Goal: Navigation & Orientation: Find specific page/section

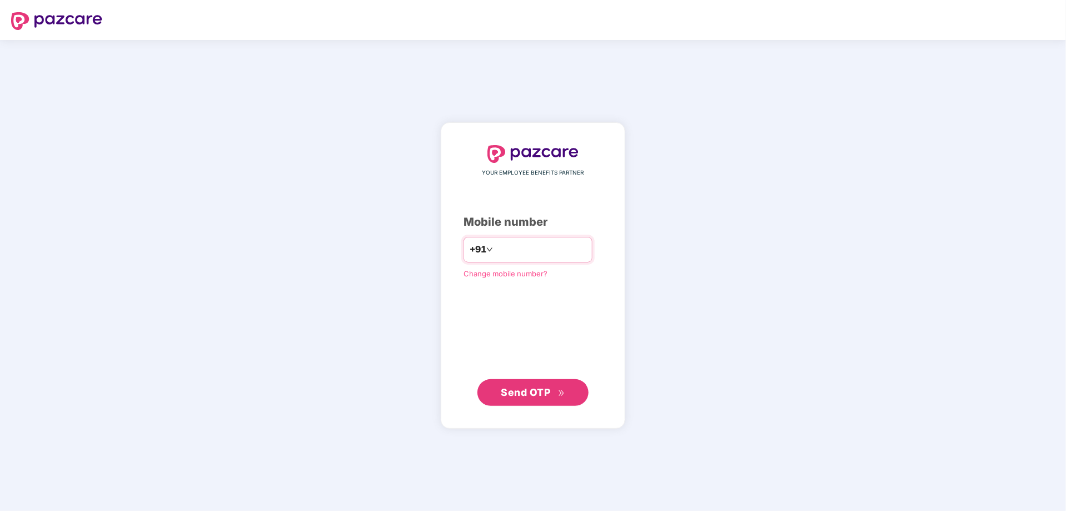
click at [507, 250] on input "number" at bounding box center [540, 250] width 91 height 18
type input "**********"
click at [515, 389] on span "Send OTP" at bounding box center [526, 392] width 49 height 12
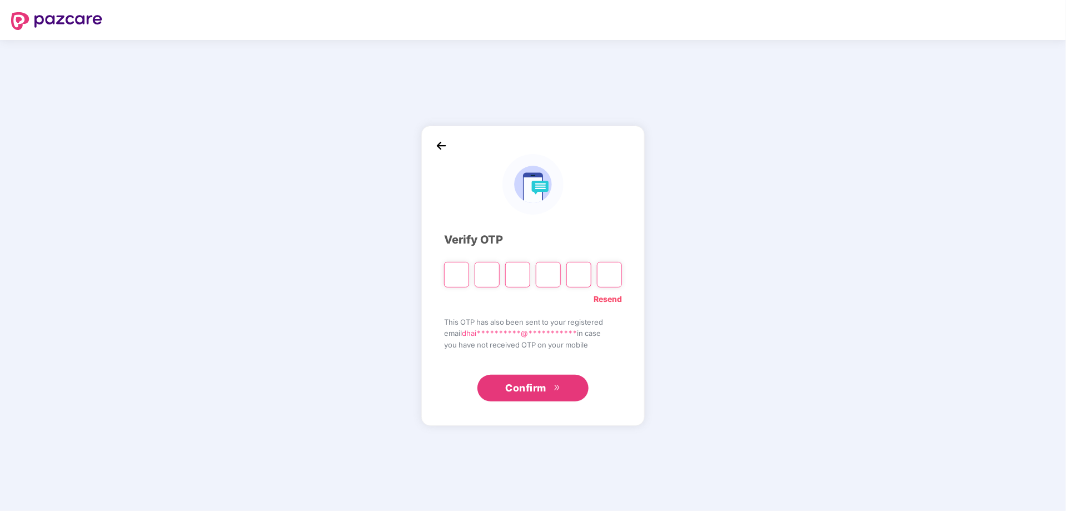
type input "*"
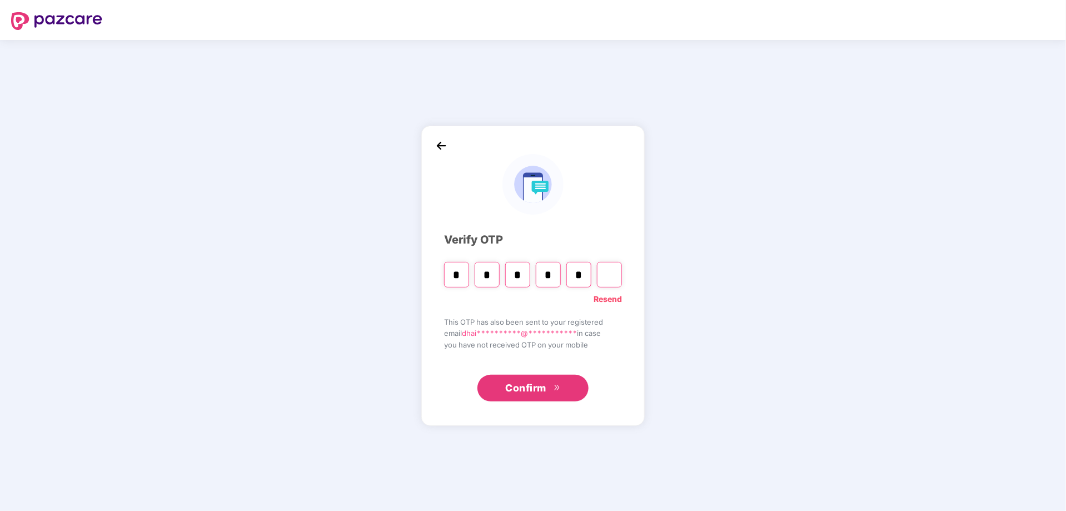
type input "*"
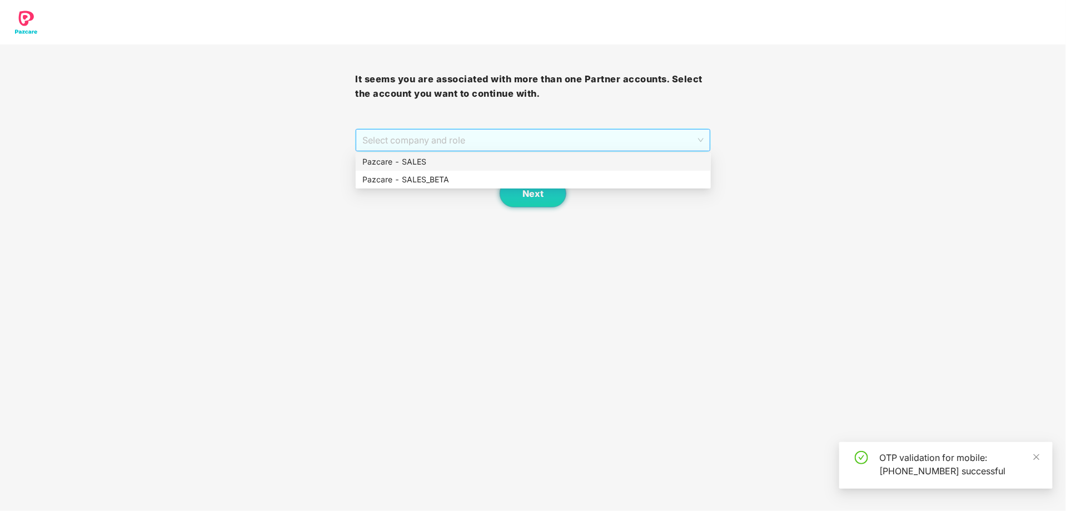
click at [517, 140] on span "Select company and role" at bounding box center [533, 140] width 341 height 21
click at [458, 163] on div "Pazcare - SALES" at bounding box center [534, 162] width 342 height 12
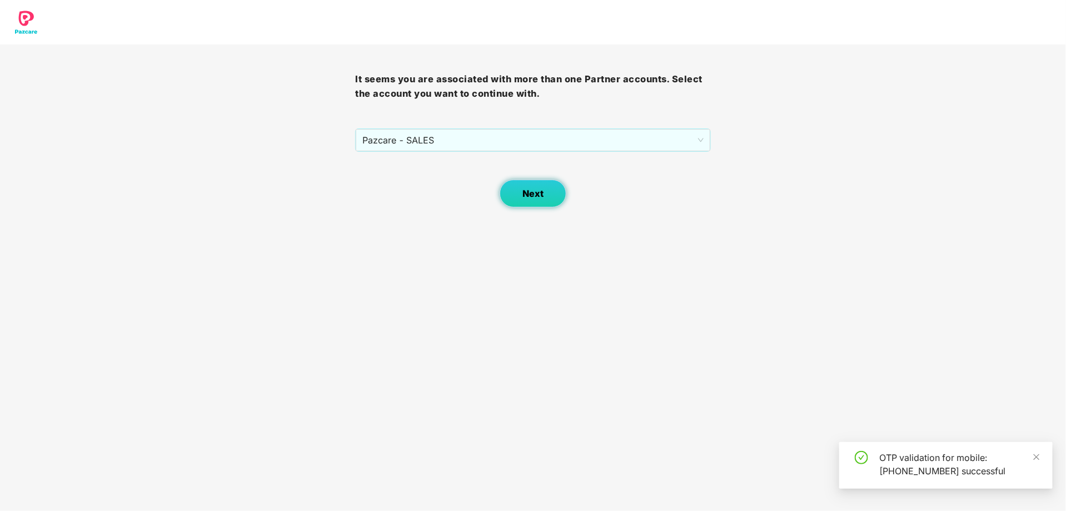
click at [524, 188] on span "Next" at bounding box center [533, 193] width 21 height 11
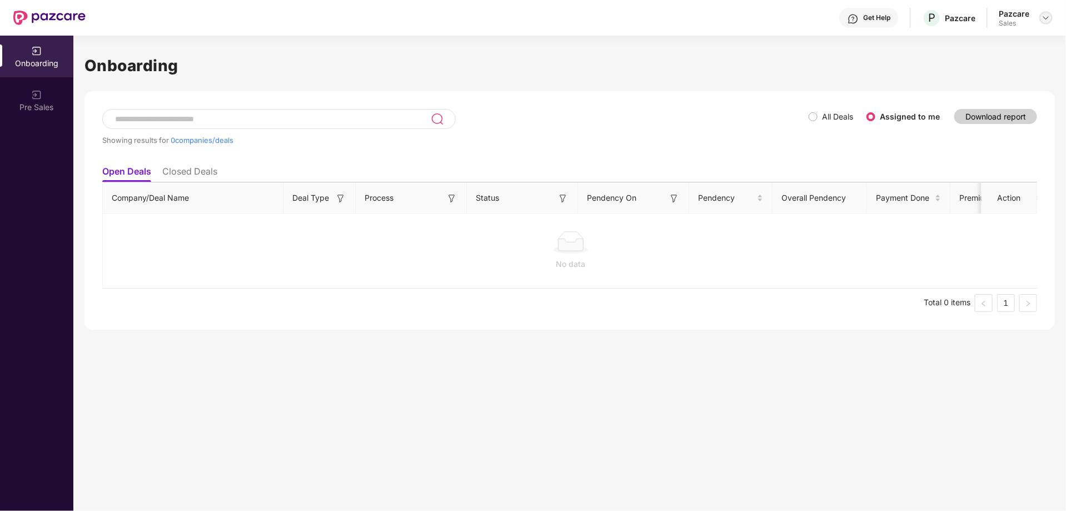
click at [1045, 14] on img at bounding box center [1046, 17] width 9 height 9
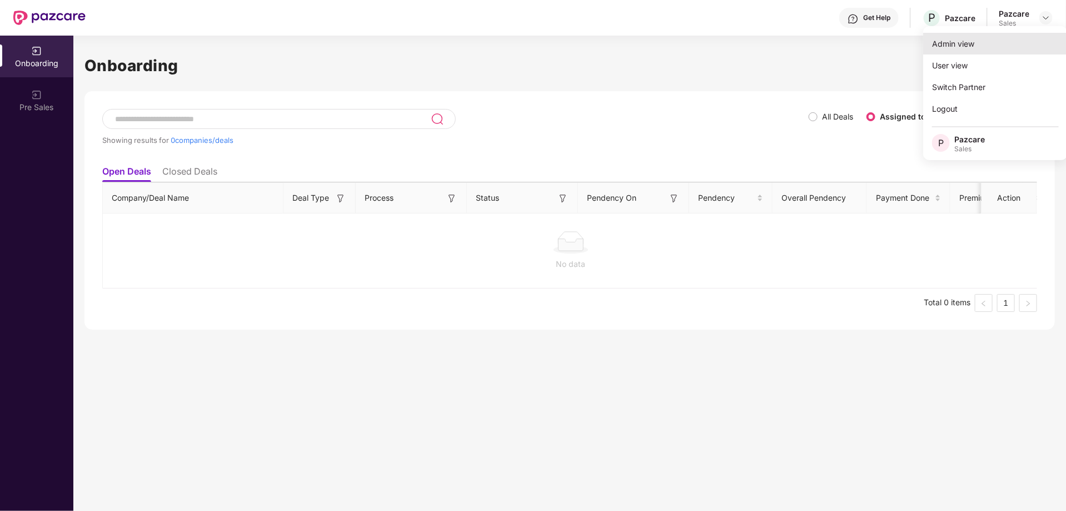
click at [981, 42] on div "Admin view" at bounding box center [995, 44] width 145 height 22
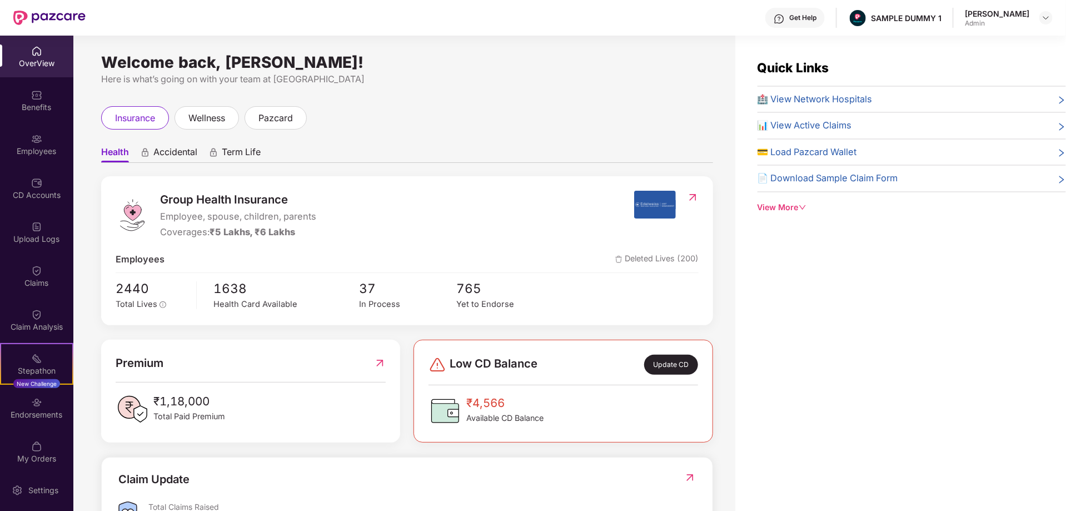
drag, startPoint x: 102, startPoint y: 62, endPoint x: 408, endPoint y: 60, distance: 306.4
click at [408, 60] on div "Welcome back, [PERSON_NAME]!" at bounding box center [407, 62] width 612 height 9
drag, startPoint x: 859, startPoint y: 14, endPoint x: 931, endPoint y: 16, distance: 71.8
click at [931, 16] on div "Get Help SAMPLE DUMMY 1 [PERSON_NAME] Shukla Admin" at bounding box center [569, 18] width 967 height 36
drag, startPoint x: 108, startPoint y: 285, endPoint x: 180, endPoint y: 290, distance: 72.5
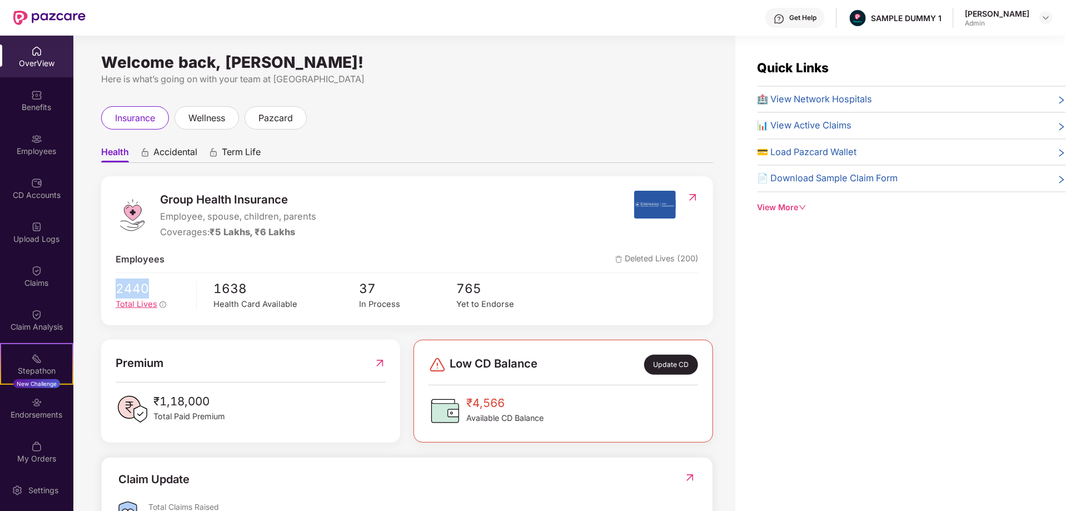
click at [180, 290] on div "Group Health Insurance Employee, spouse, children, parents Coverages: ₹5 Lakhs,…" at bounding box center [407, 250] width 612 height 149
drag, startPoint x: 203, startPoint y: 286, endPoint x: 292, endPoint y: 295, distance: 88.8
click at [292, 295] on div "2440 Total Lives 1638 Health Card Available 37 In Process 765 Yet to Endorse" at bounding box center [407, 295] width 583 height 33
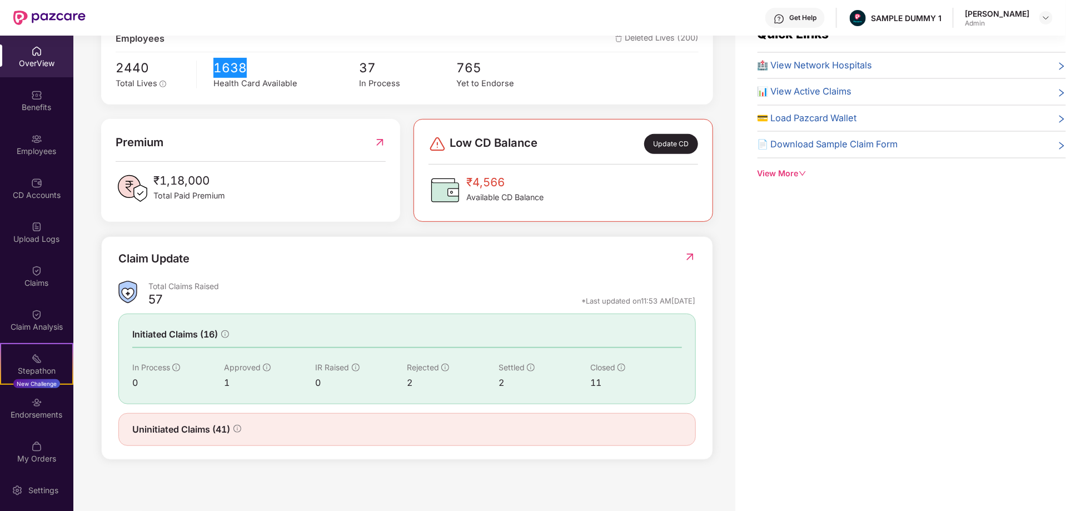
scroll to position [35, 0]
click at [37, 108] on div "Benefits" at bounding box center [36, 107] width 73 height 11
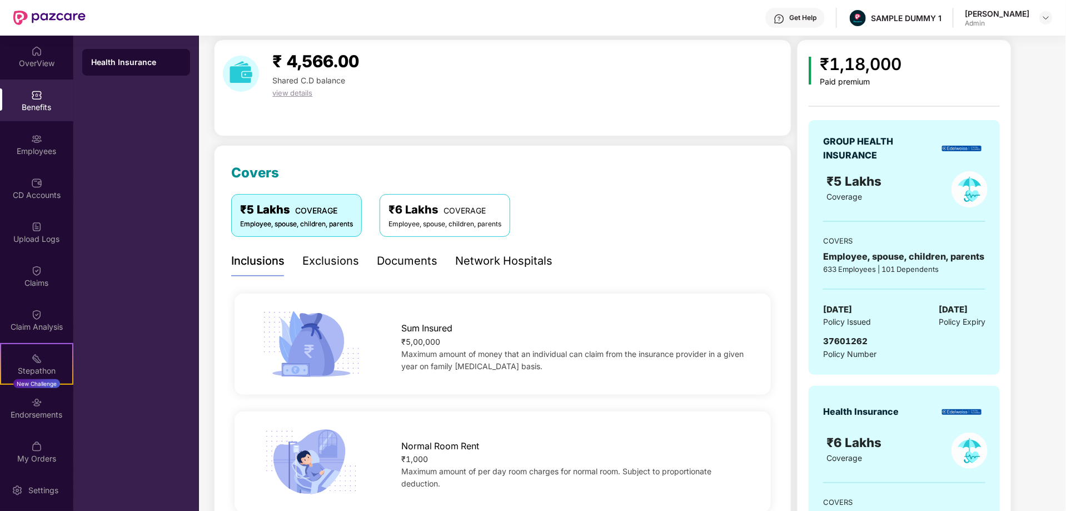
click at [319, 261] on div "Exclusions" at bounding box center [330, 260] width 57 height 17
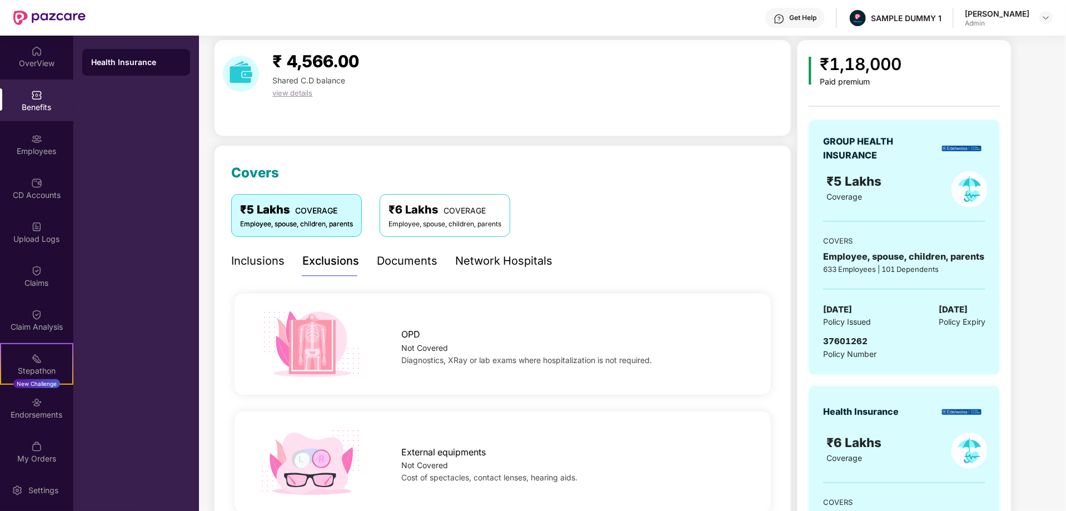
click at [396, 257] on div "Documents" at bounding box center [407, 260] width 61 height 17
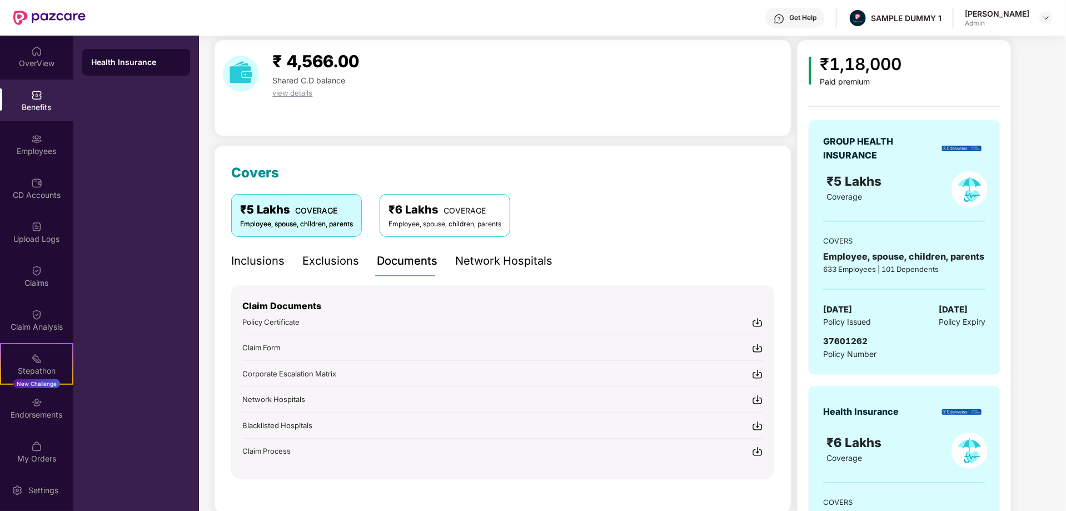
click at [484, 259] on div "Network Hospitals" at bounding box center [503, 260] width 97 height 17
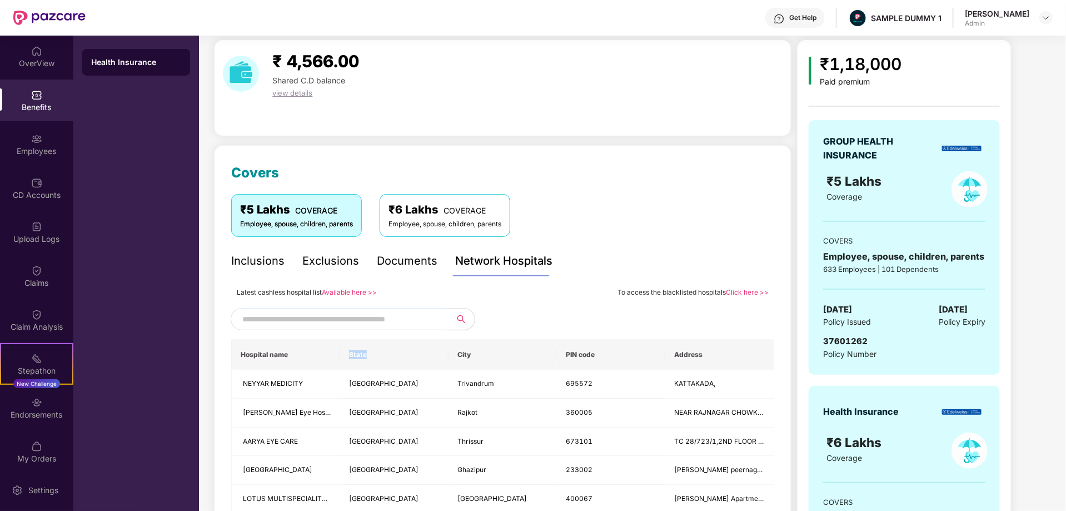
drag, startPoint x: 347, startPoint y: 354, endPoint x: 367, endPoint y: 352, distance: 20.1
click at [367, 352] on th "State" at bounding box center [394, 355] width 108 height 30
drag, startPoint x: 451, startPoint y: 349, endPoint x: 483, endPoint y: 350, distance: 31.7
click at [483, 350] on th "City" at bounding box center [503, 355] width 108 height 30
drag, startPoint x: 561, startPoint y: 351, endPoint x: 596, endPoint y: 352, distance: 35.0
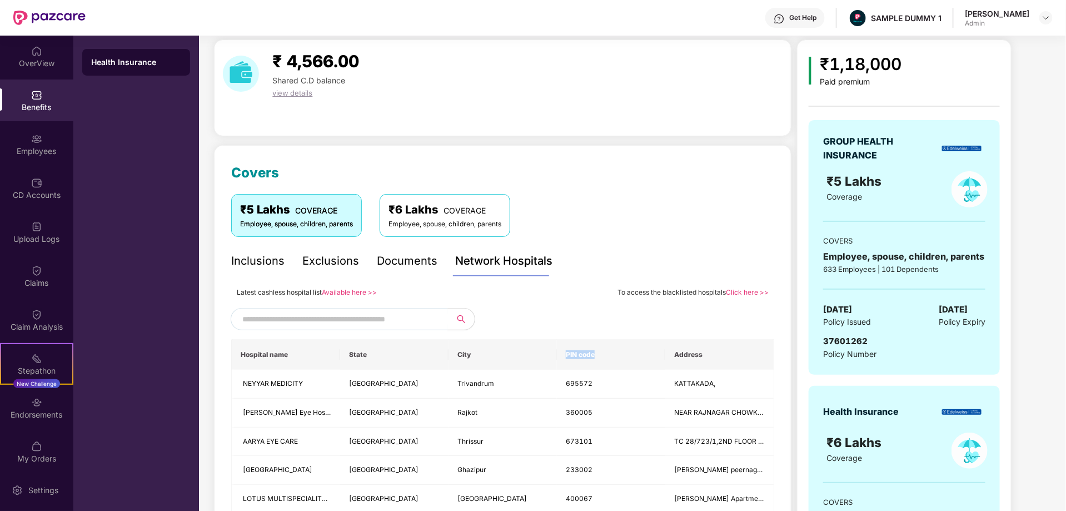
click at [596, 352] on th "PIN code" at bounding box center [611, 355] width 108 height 30
click at [33, 151] on div "Employees" at bounding box center [36, 151] width 73 height 11
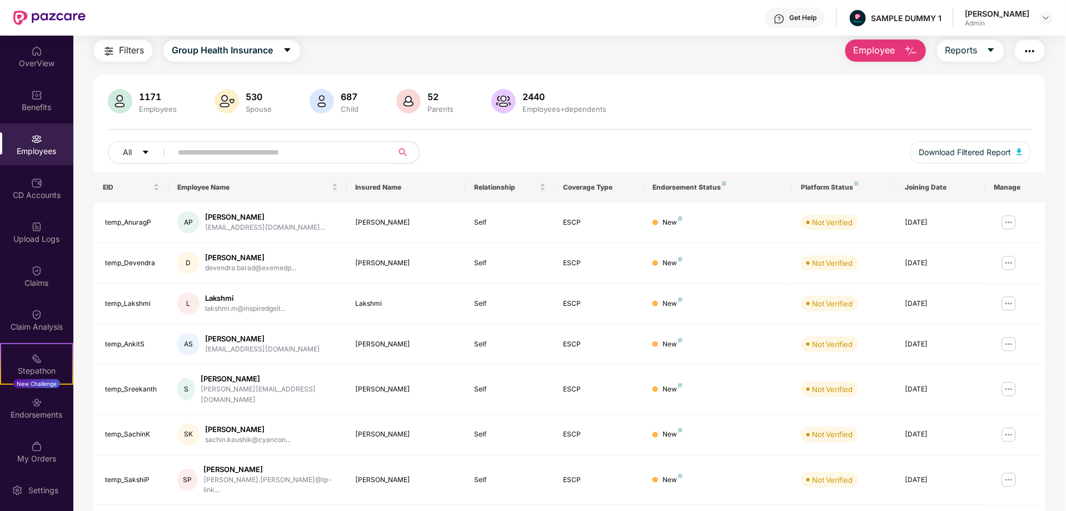
click at [897, 55] on button "Employee" at bounding box center [886, 50] width 81 height 22
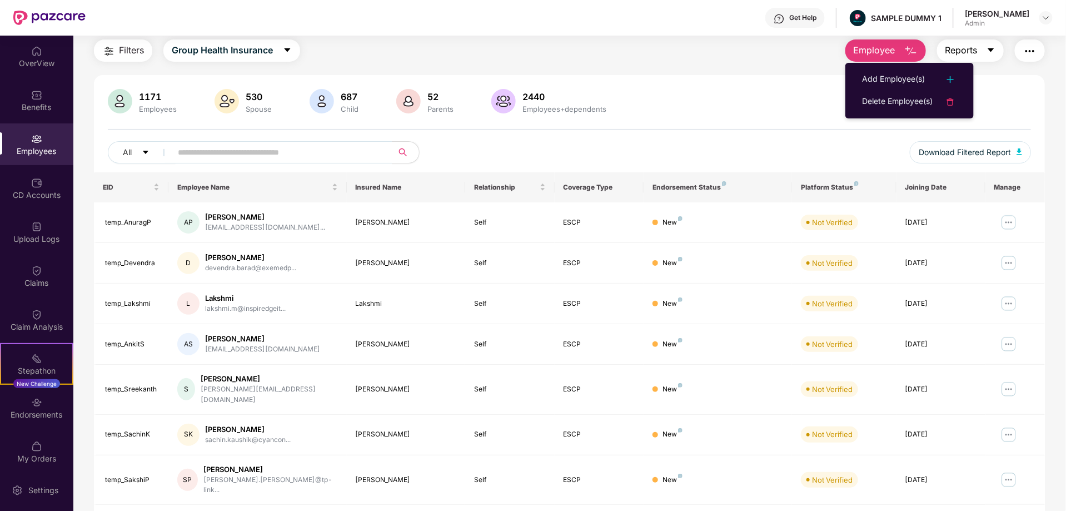
click at [980, 46] on button "Reports" at bounding box center [970, 50] width 67 height 22
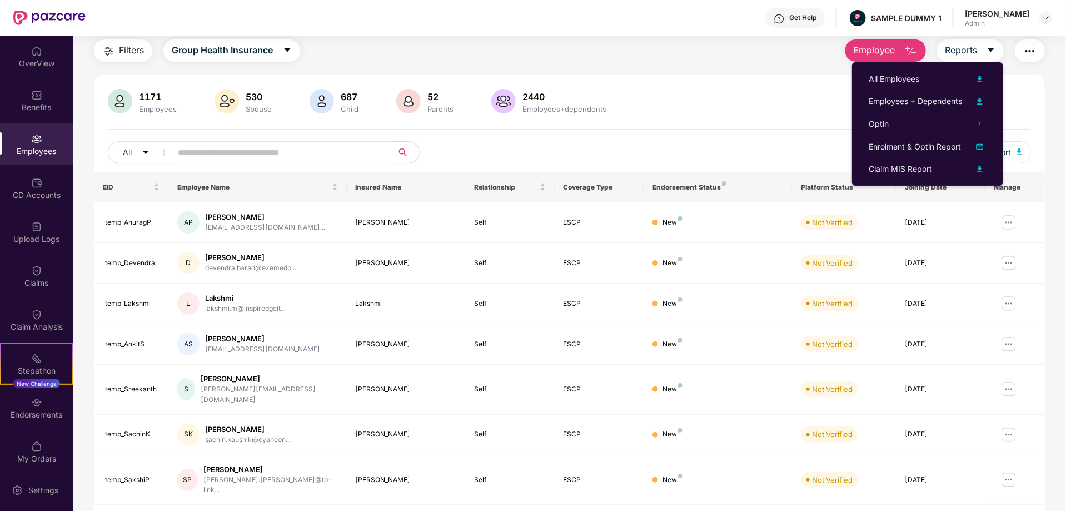
click at [1025, 47] on img "button" at bounding box center [1030, 50] width 13 height 13
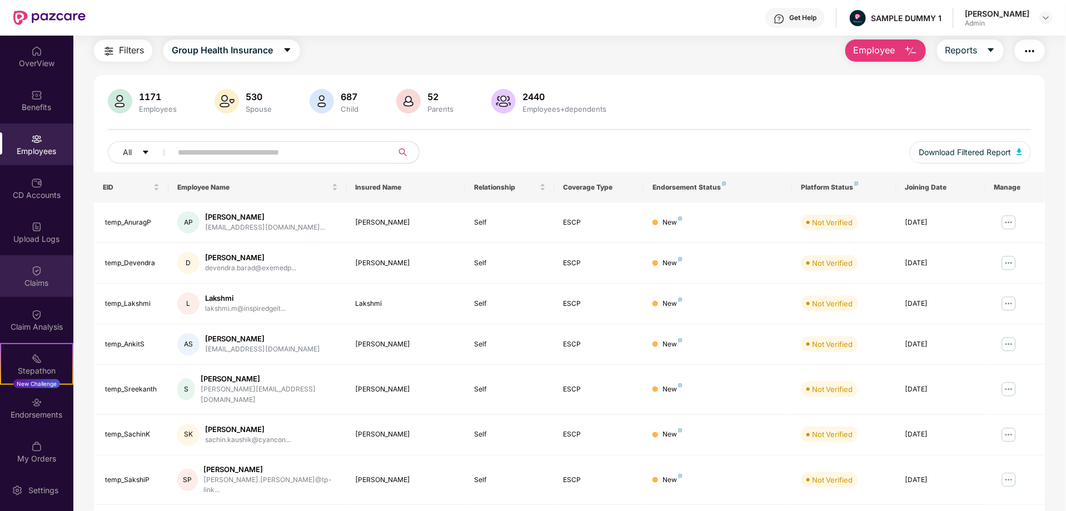
click at [40, 282] on div "Claims" at bounding box center [36, 282] width 73 height 11
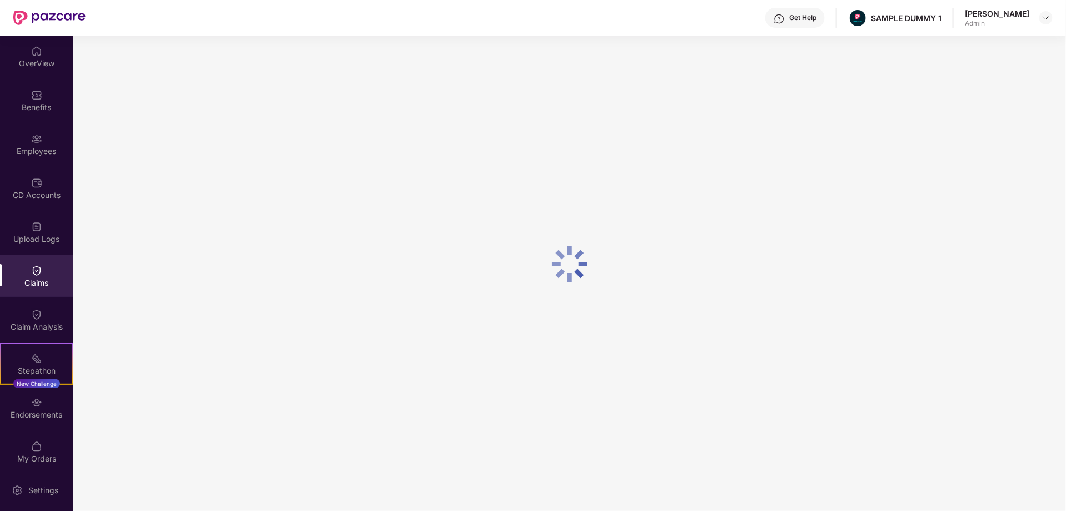
scroll to position [0, 0]
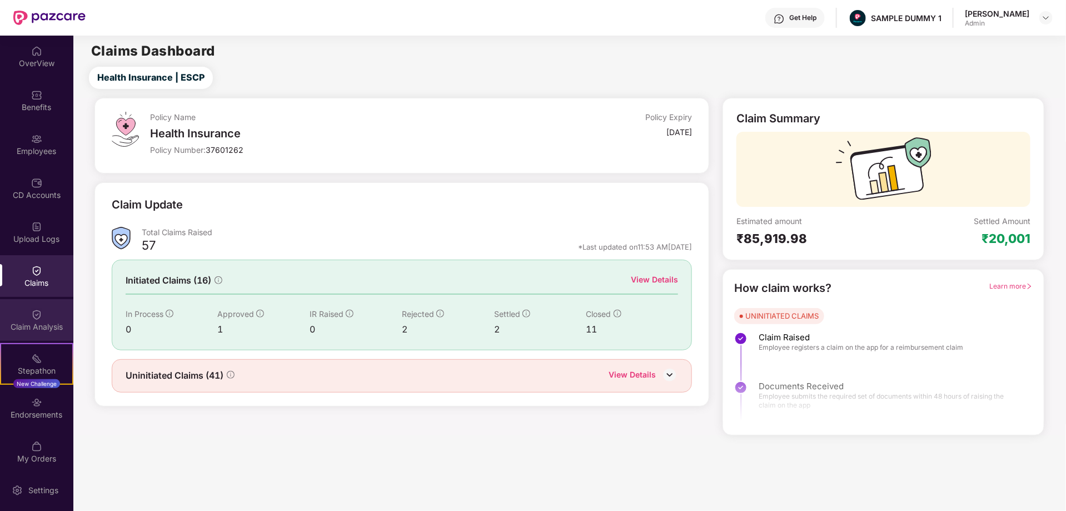
click at [34, 319] on img at bounding box center [36, 314] width 11 height 11
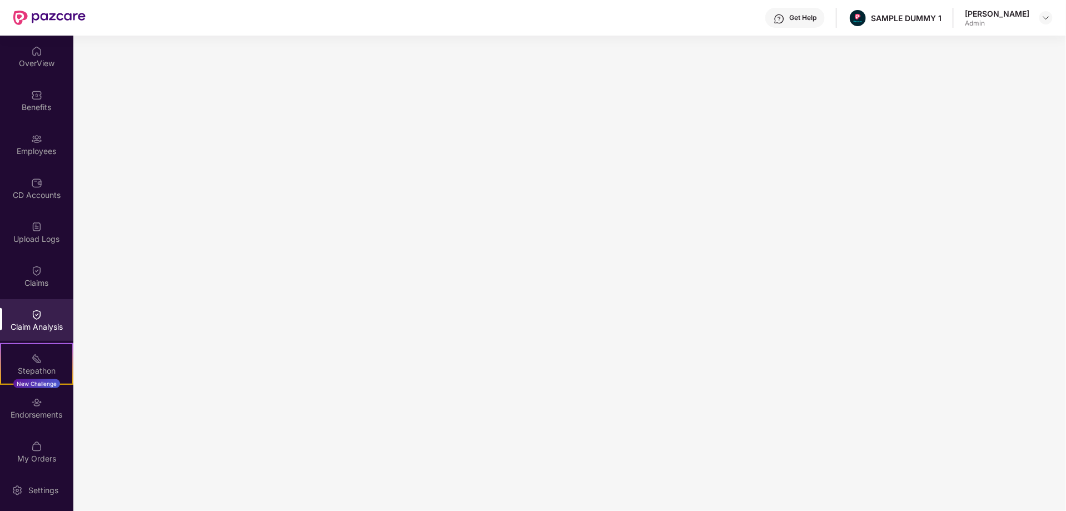
click at [792, 19] on div "Get Help" at bounding box center [803, 17] width 27 height 9
